Goal: Information Seeking & Learning: Find specific fact

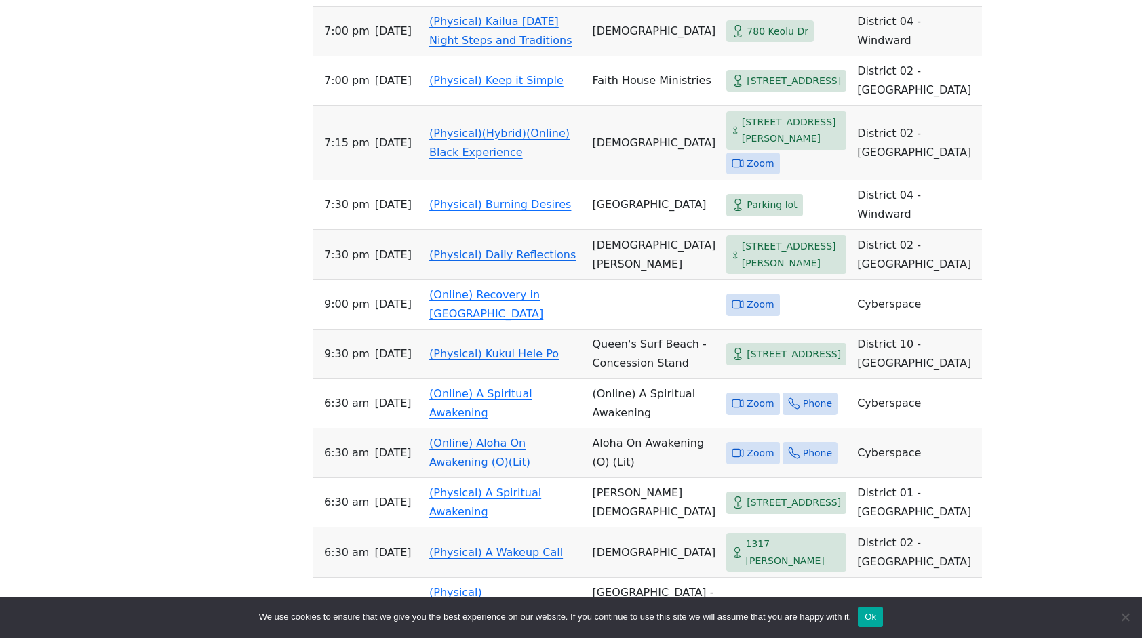
scroll to position [2020, 0]
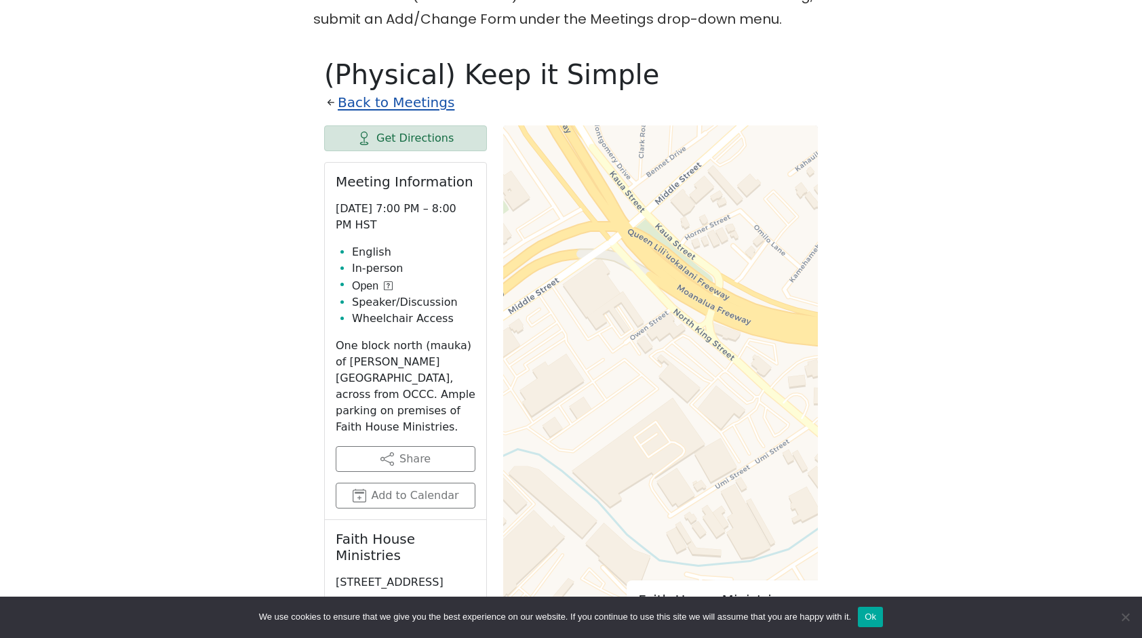
click at [378, 91] on link "Back to Meetings" at bounding box center [396, 103] width 117 height 24
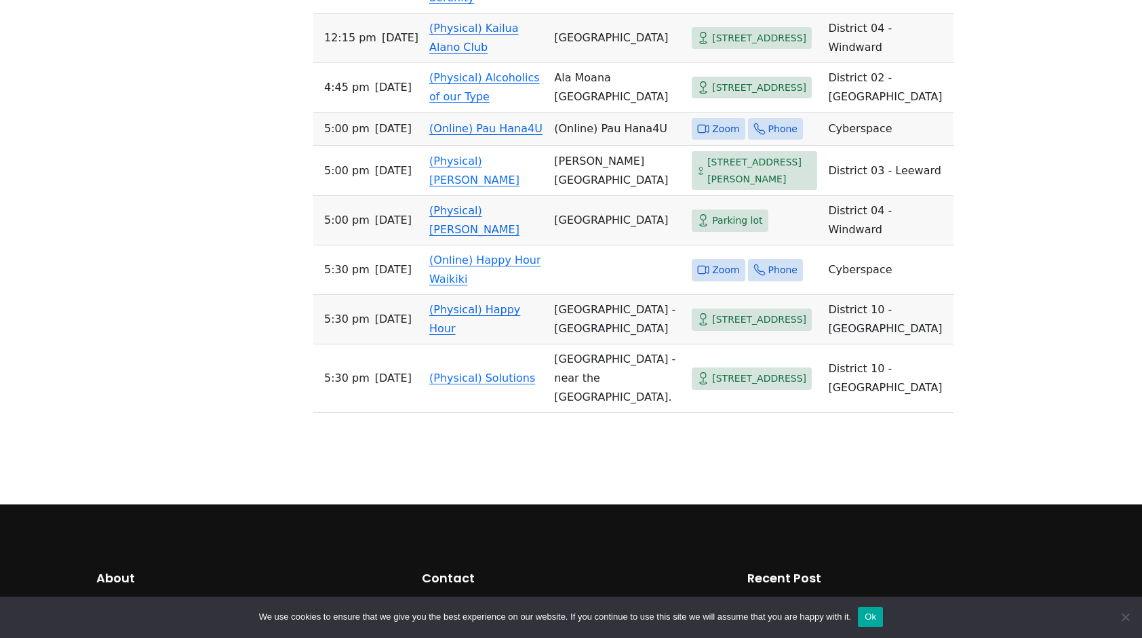
scroll to position [7606, 0]
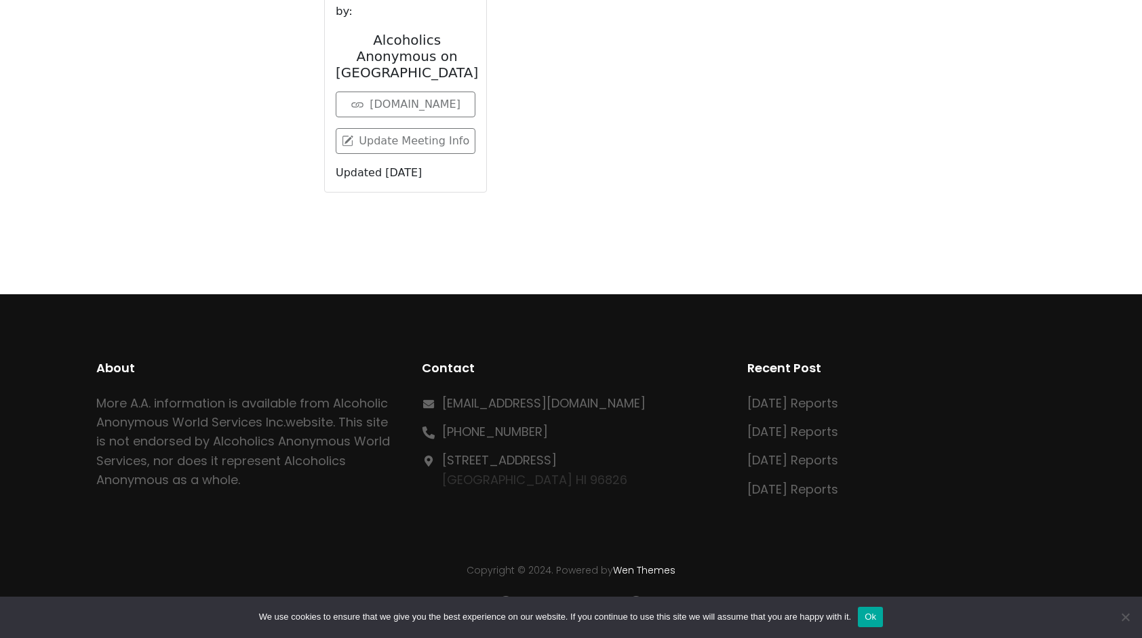
scroll to position [780, 0]
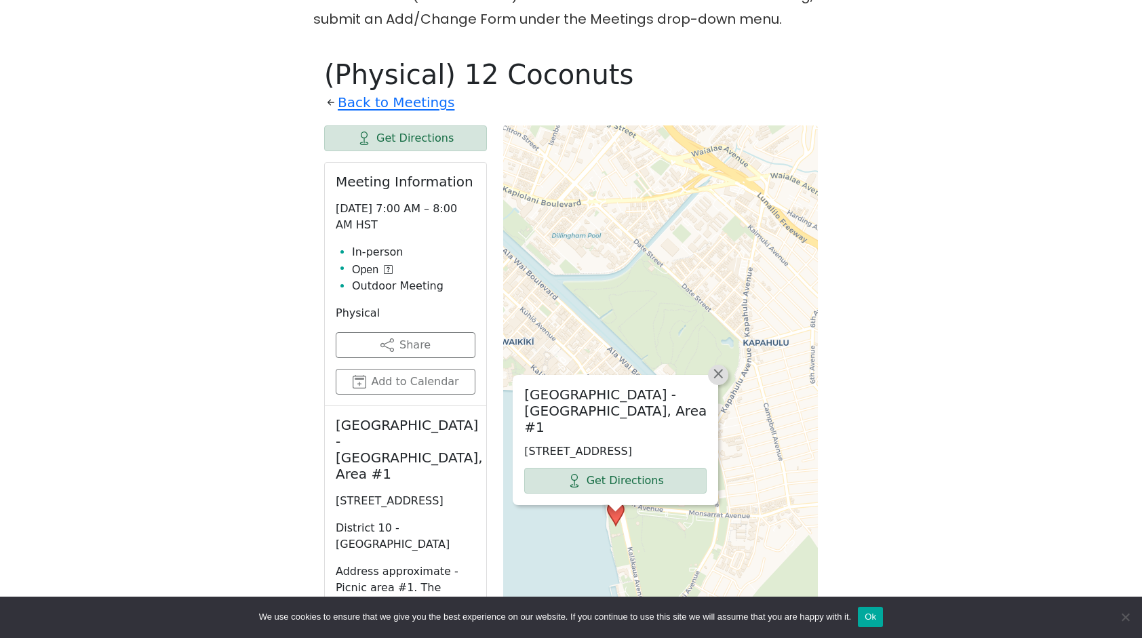
click at [720, 365] on span "×" at bounding box center [718, 373] width 14 height 16
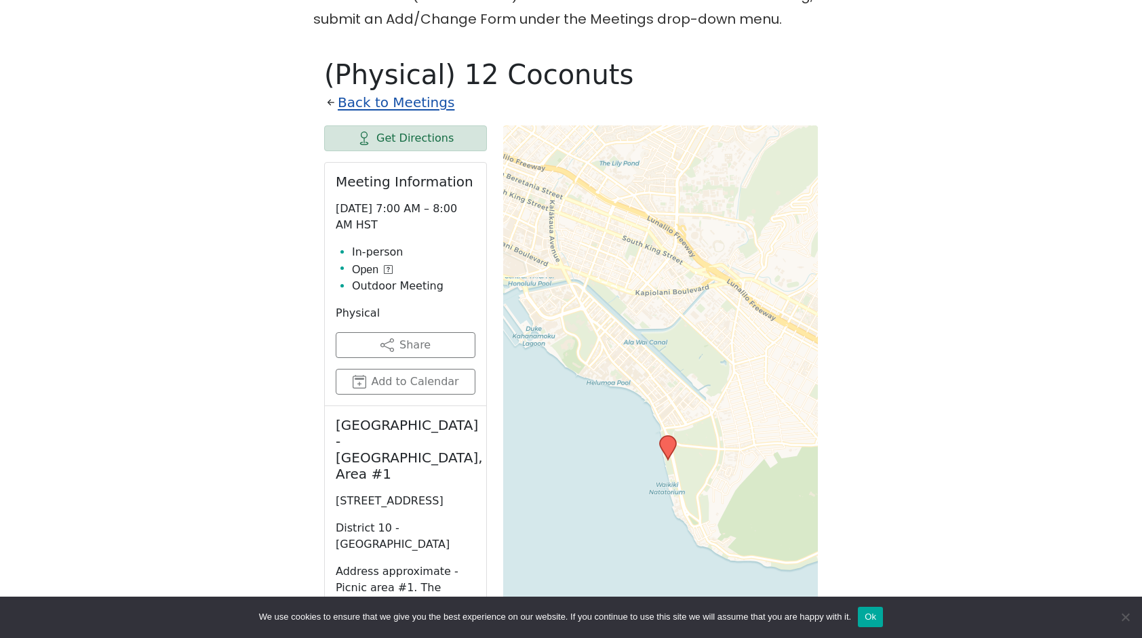
click at [387, 91] on link "Back to Meetings" at bounding box center [396, 103] width 117 height 24
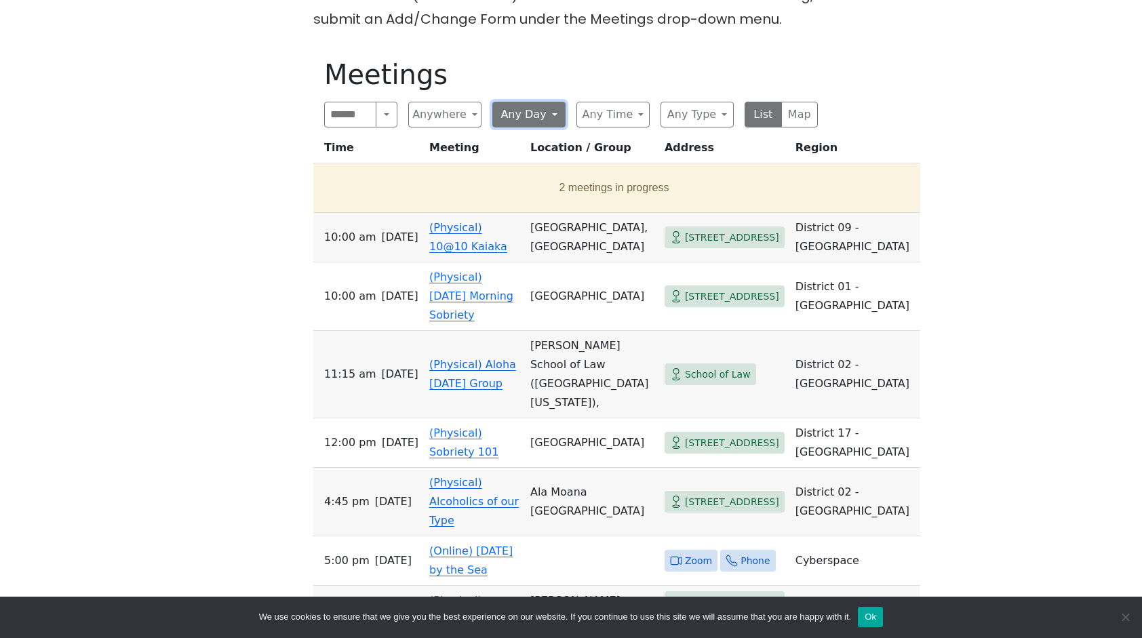
click at [546, 102] on button "Any Day" at bounding box center [528, 115] width 73 height 26
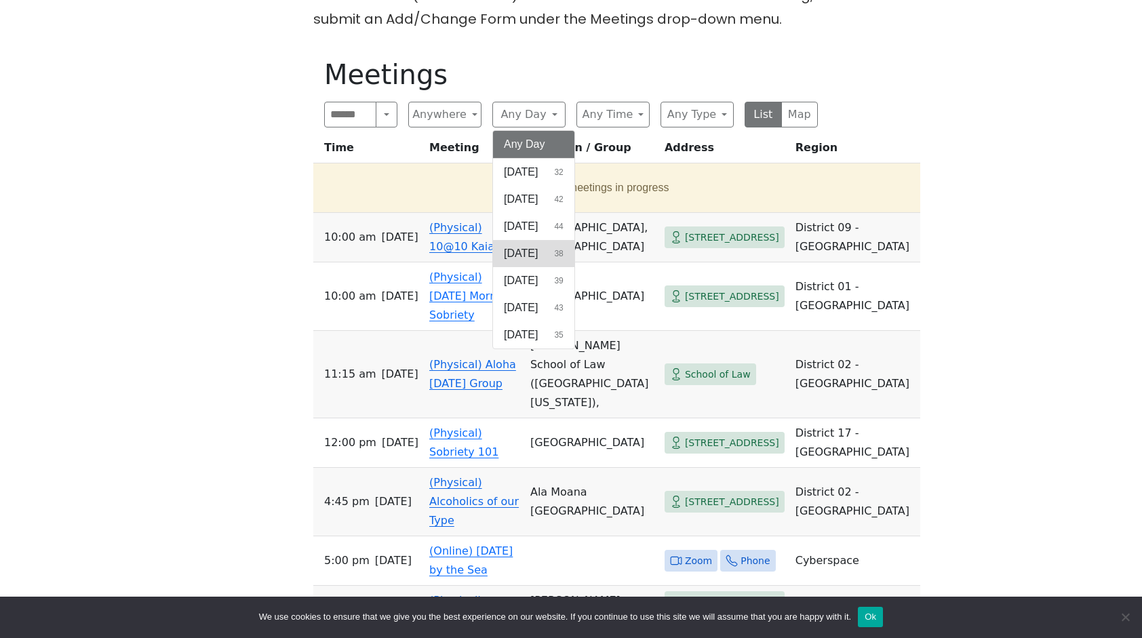
click at [538, 245] on span "[DATE]" at bounding box center [521, 253] width 34 height 16
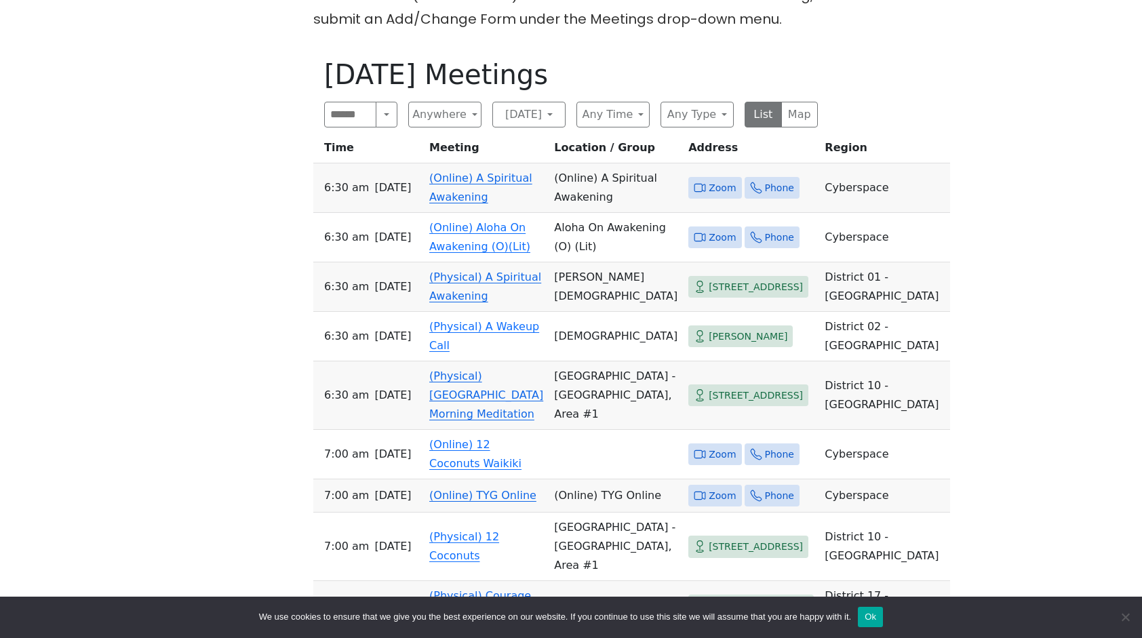
click at [197, 393] on div "The Pioneer Group (Tues, 6:30, inside the Women’s Bld. at [DEMOGRAPHIC_DATA]) i…" at bounding box center [571, 435] width 1028 height 1522
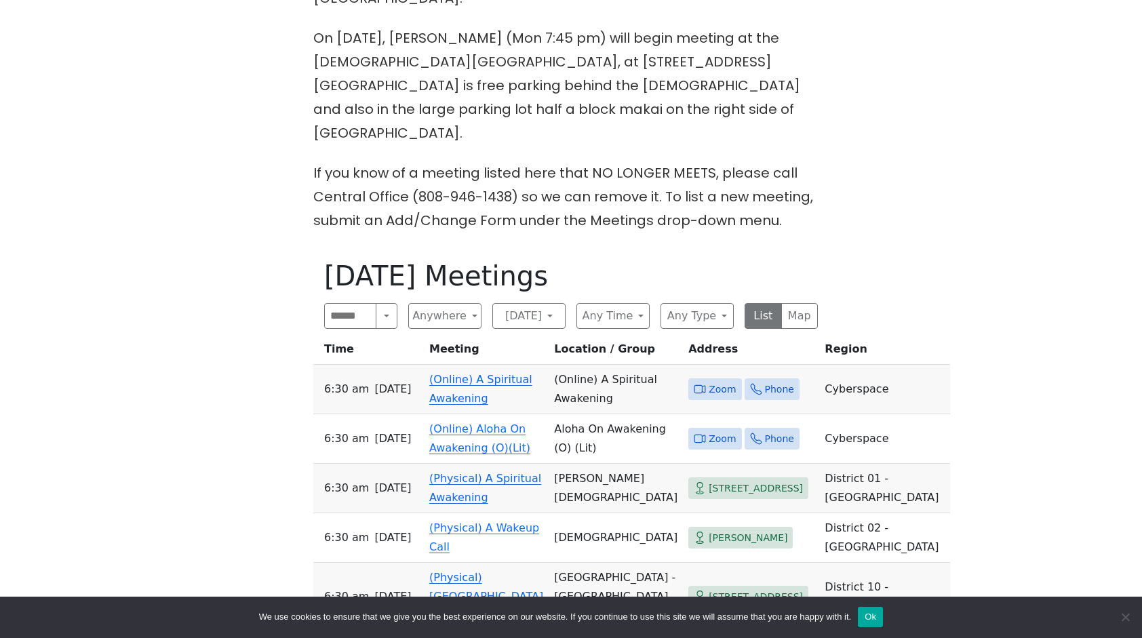
scroll to position [583, 0]
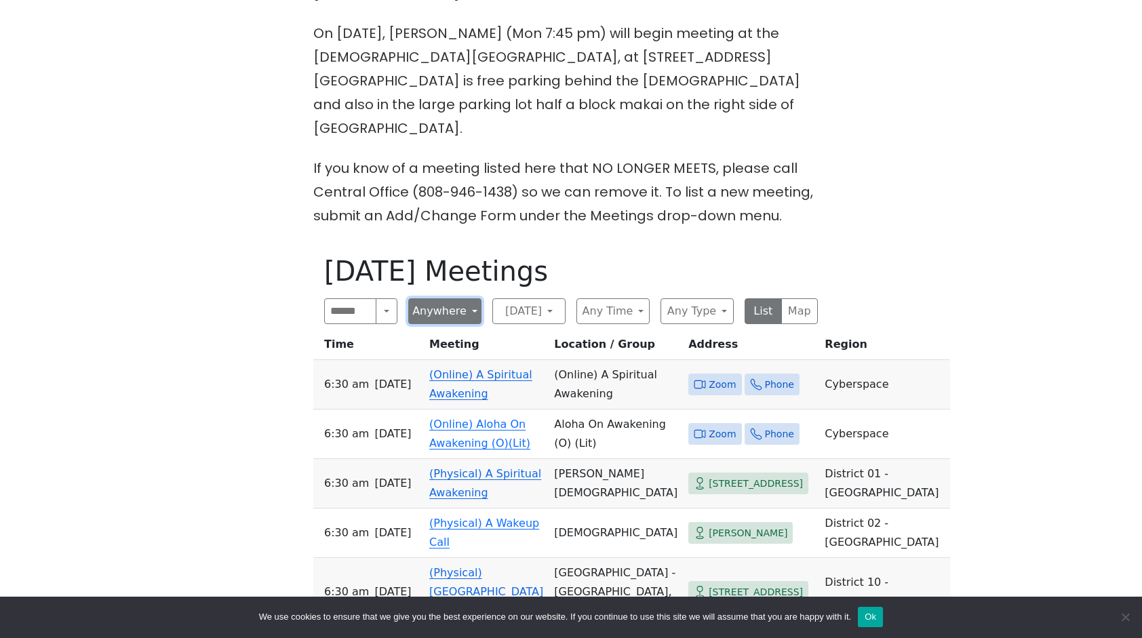
click at [466, 298] on button "Anywhere" at bounding box center [444, 311] width 73 height 26
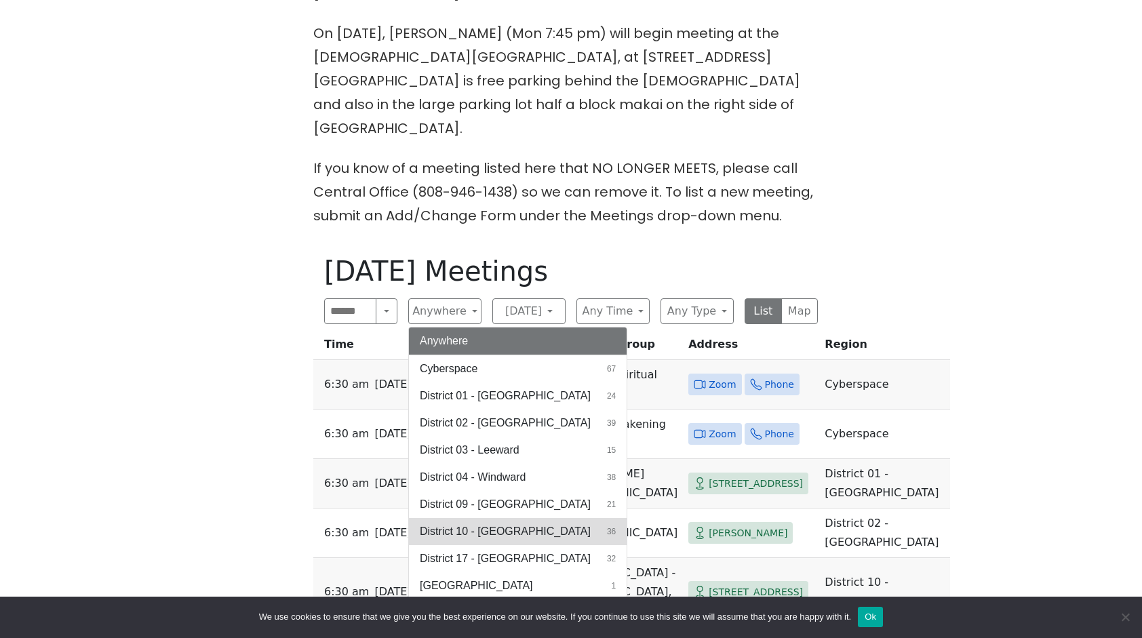
click at [473, 523] on span "District 10 - [GEOGRAPHIC_DATA]" at bounding box center [505, 531] width 171 height 16
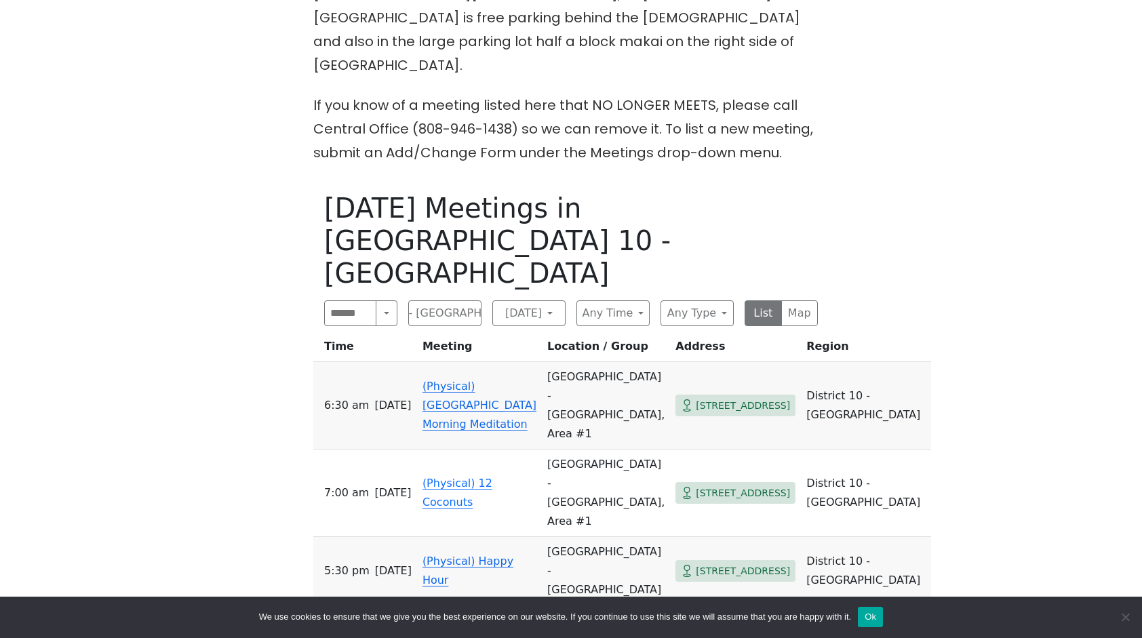
scroll to position [669, 0]
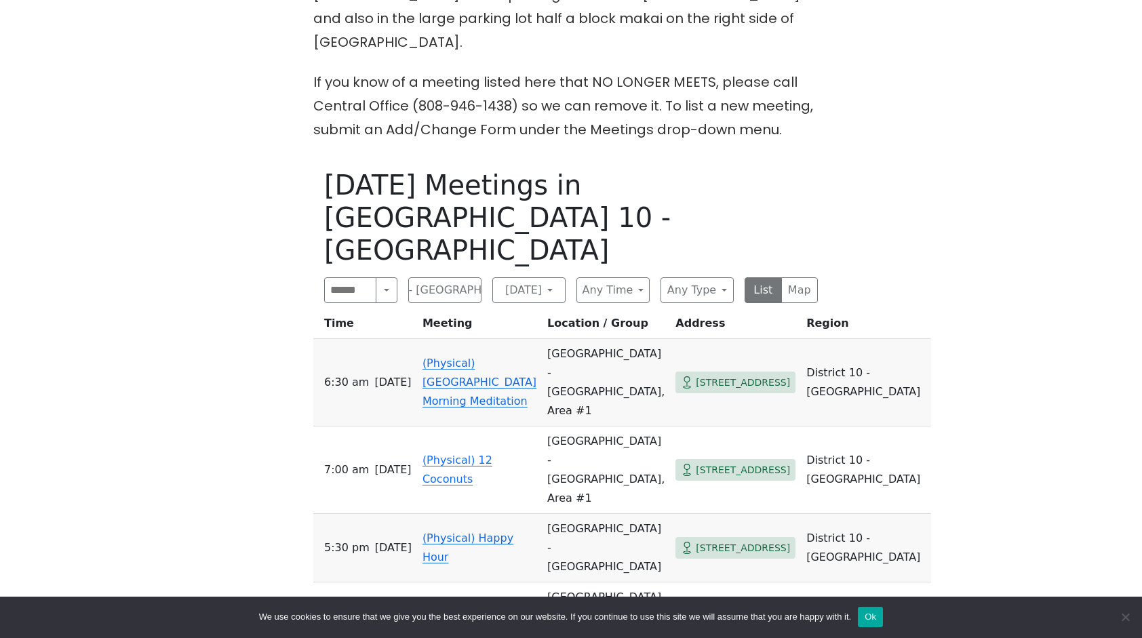
click at [513, 532] on link "(Physical) Happy Hour" at bounding box center [467, 548] width 91 height 32
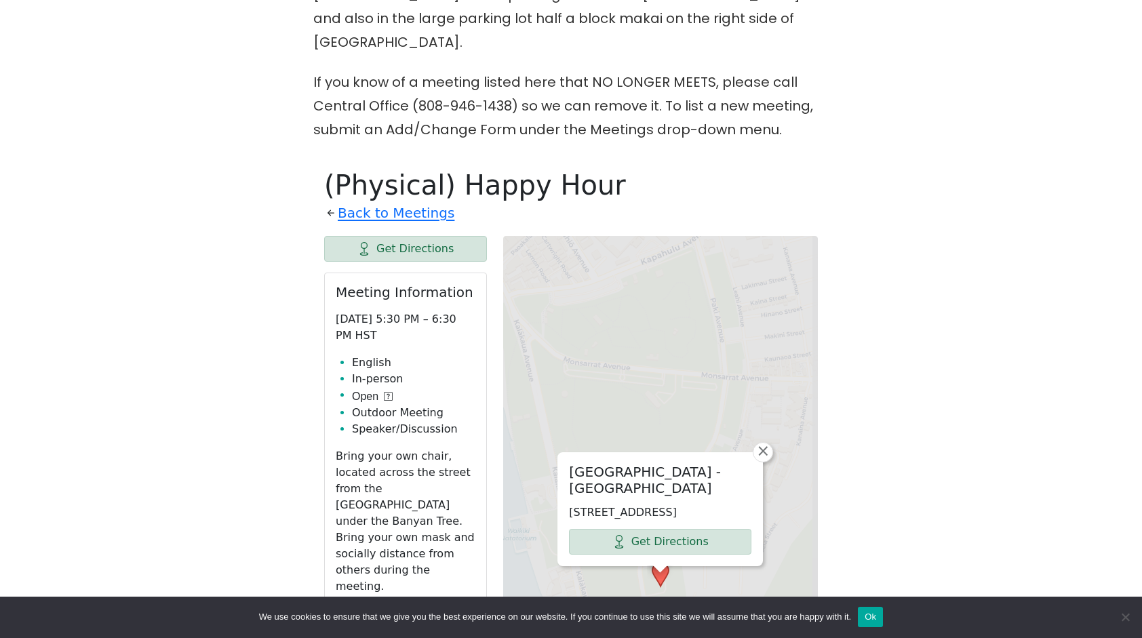
scroll to position [780, 0]
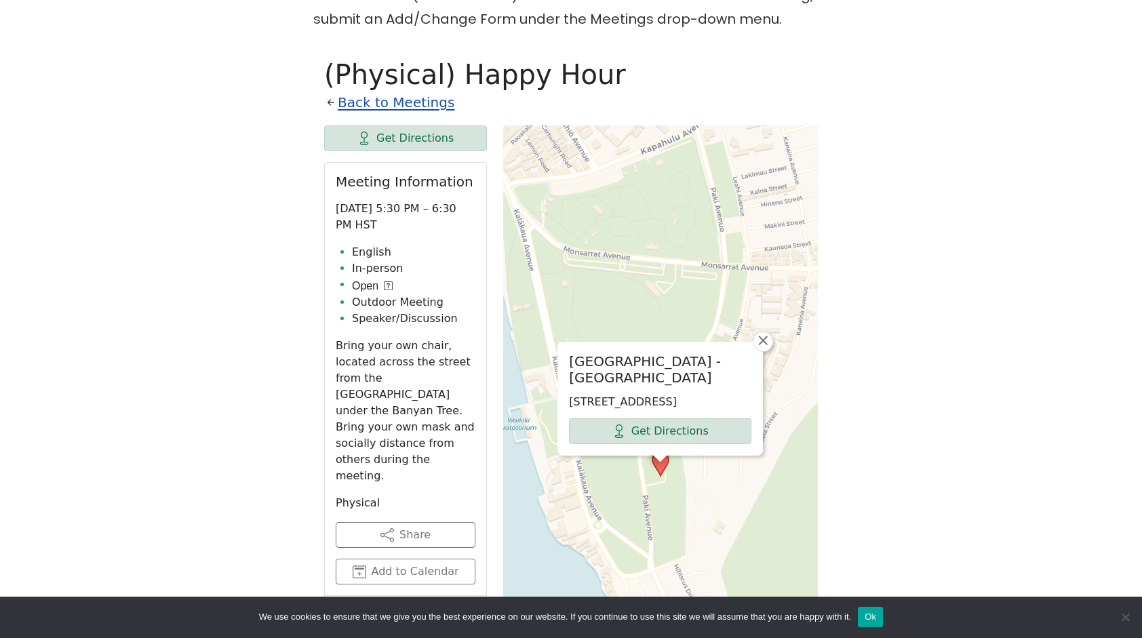
click at [419, 91] on link "Back to Meetings" at bounding box center [396, 103] width 117 height 24
